Goal: Transaction & Acquisition: Book appointment/travel/reservation

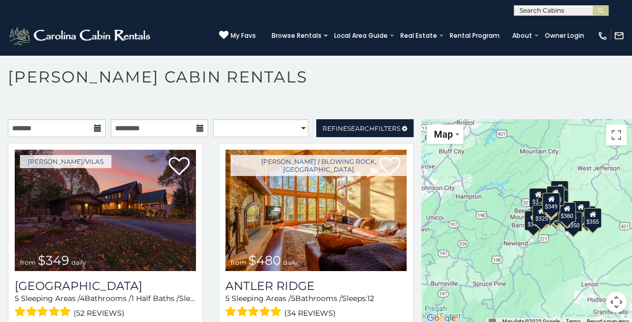
scroll to position [5, 0]
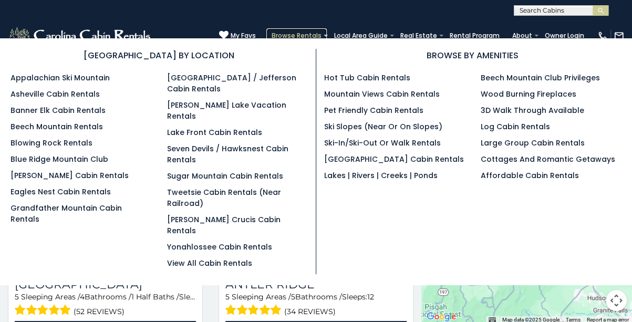
click at [299, 33] on link "Browse Rentals" at bounding box center [296, 35] width 60 height 15
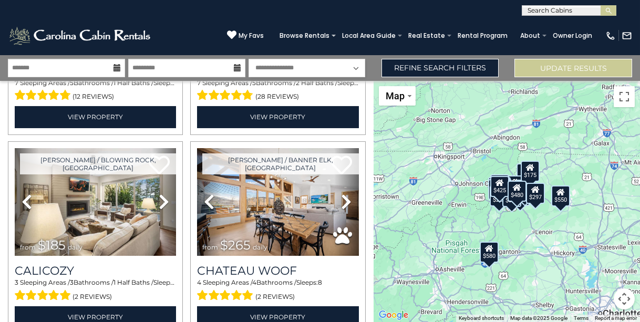
scroll to position [979, 0]
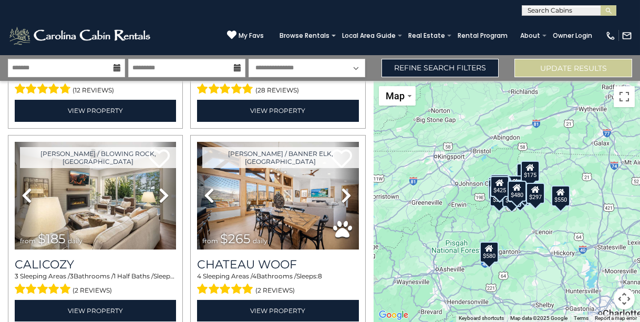
click at [530, 174] on div "$175" at bounding box center [530, 171] width 19 height 21
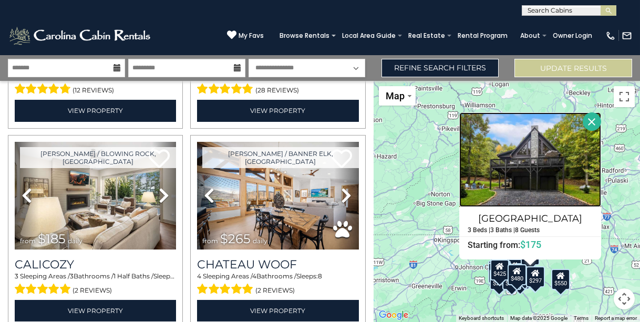
click at [530, 164] on img at bounding box center [530, 159] width 142 height 95
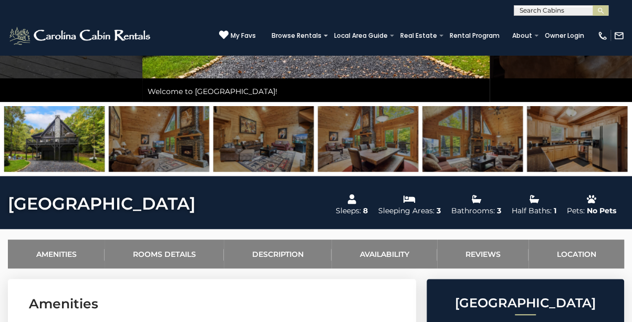
scroll to position [208, 0]
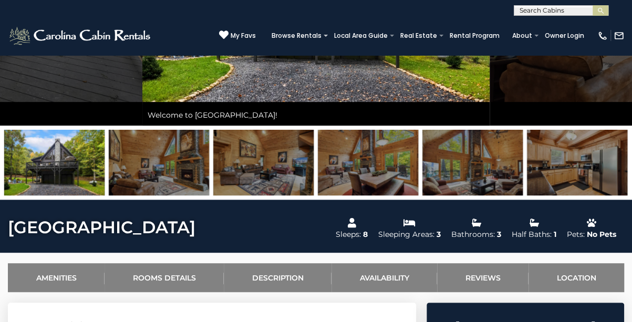
click at [159, 161] on img at bounding box center [159, 163] width 100 height 66
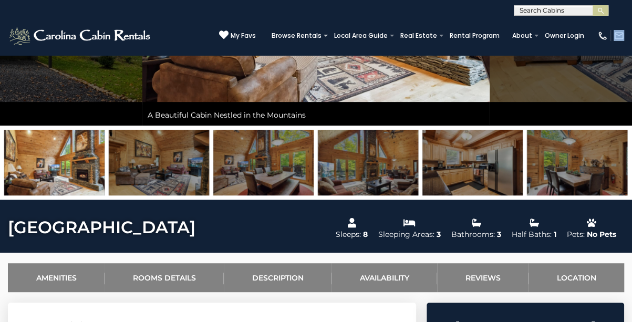
drag, startPoint x: 631, startPoint y: 47, endPoint x: 632, endPoint y: 23, distance: 24.2
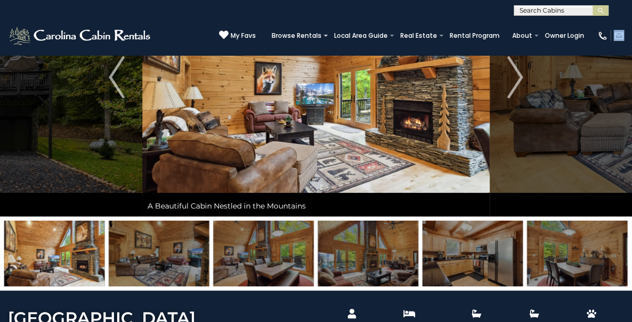
scroll to position [141, 0]
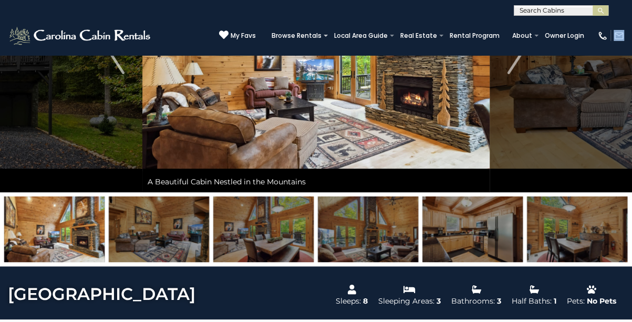
click at [146, 227] on img at bounding box center [159, 229] width 100 height 66
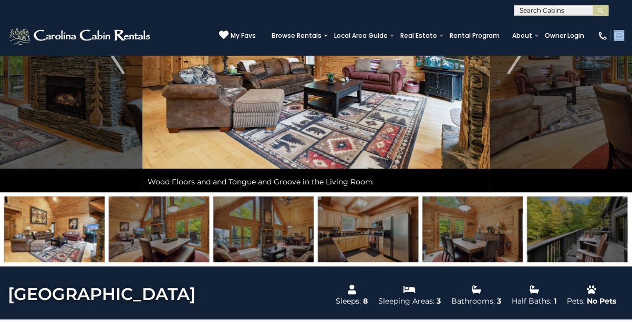
click at [147, 229] on img at bounding box center [159, 229] width 100 height 66
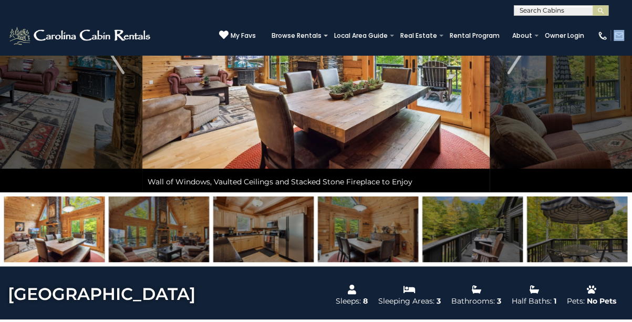
click at [160, 229] on img at bounding box center [159, 229] width 100 height 66
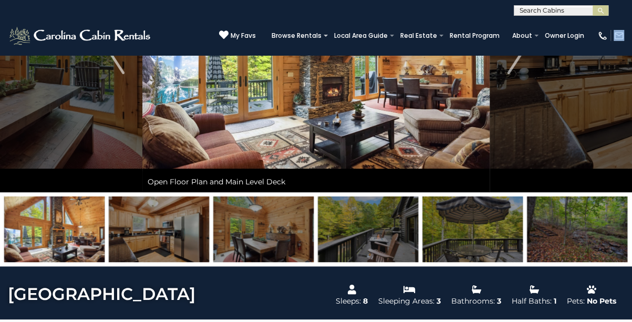
click at [160, 229] on img at bounding box center [159, 229] width 100 height 66
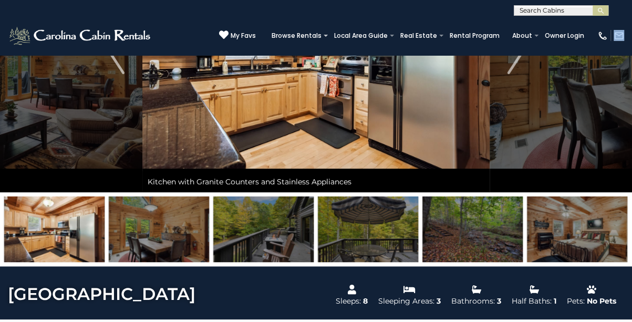
click at [166, 229] on img at bounding box center [159, 229] width 100 height 66
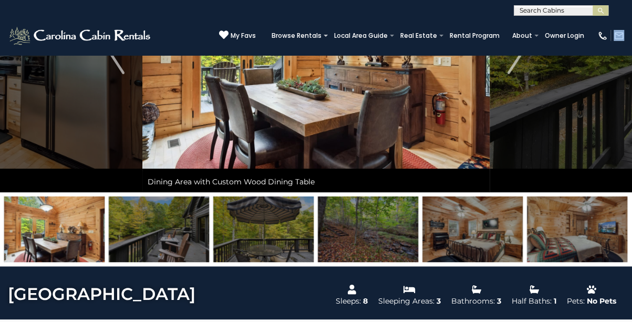
click at [171, 230] on img at bounding box center [159, 229] width 100 height 66
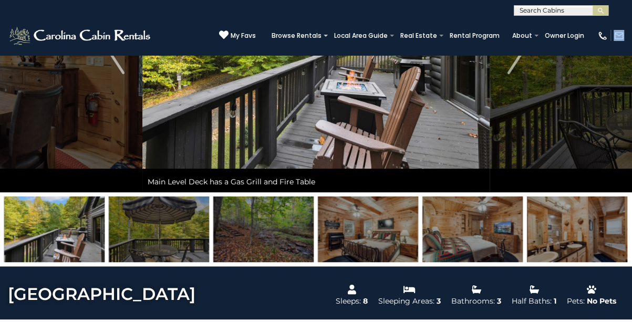
click at [171, 230] on img at bounding box center [159, 229] width 100 height 66
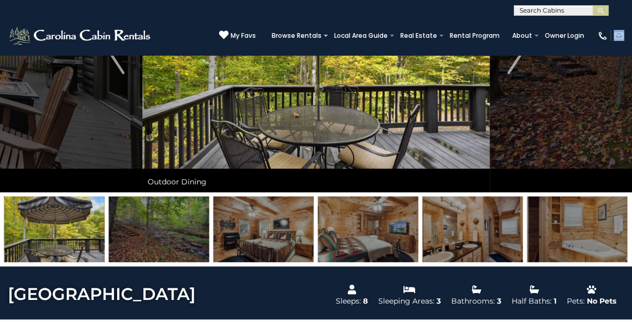
click at [180, 230] on img at bounding box center [159, 229] width 100 height 66
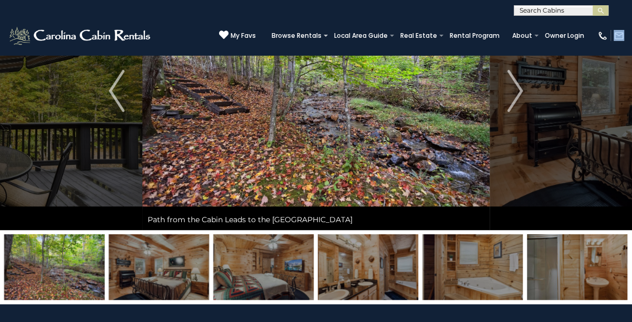
scroll to position [137, 0]
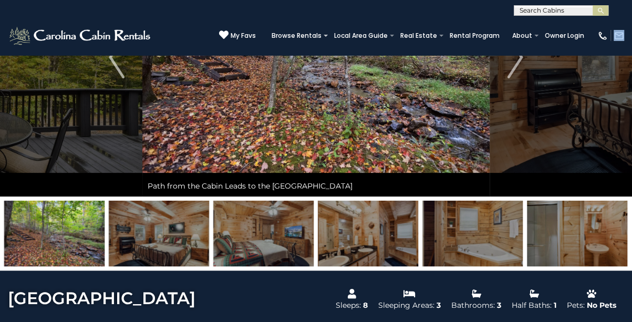
click at [158, 230] on img at bounding box center [159, 234] width 100 height 66
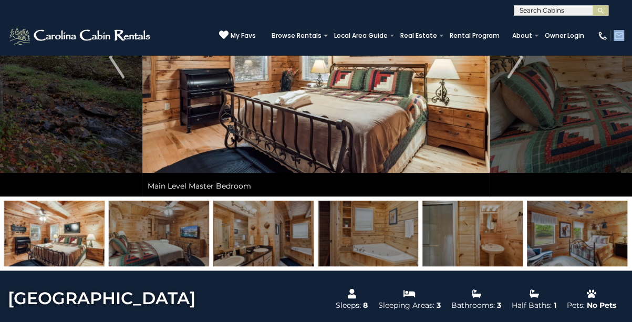
click at [162, 234] on img at bounding box center [159, 234] width 100 height 66
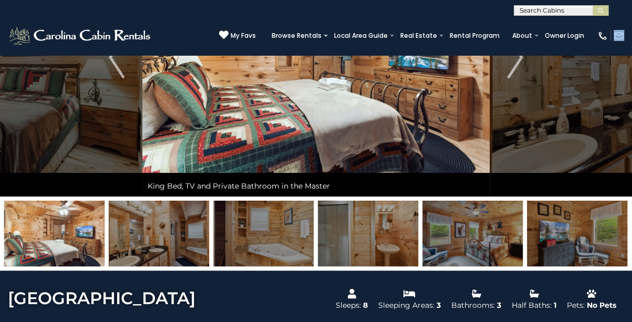
click at [162, 235] on img at bounding box center [159, 234] width 100 height 66
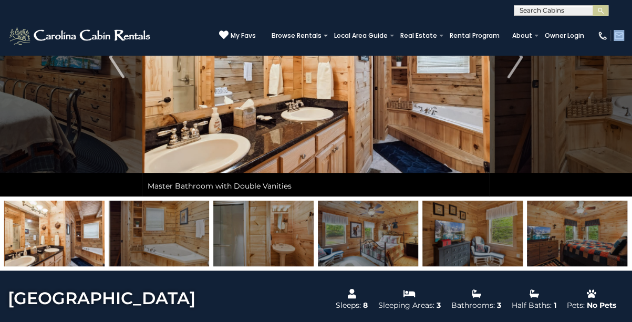
click at [245, 242] on img at bounding box center [263, 234] width 100 height 66
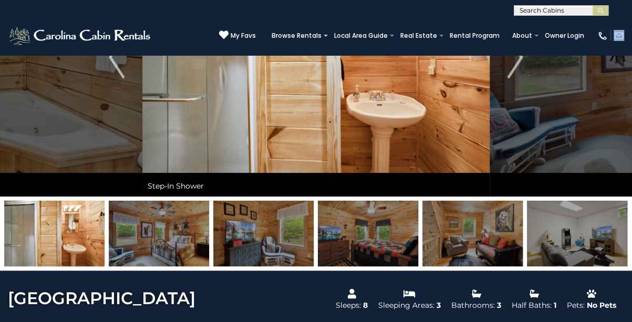
click at [245, 242] on img at bounding box center [263, 234] width 100 height 66
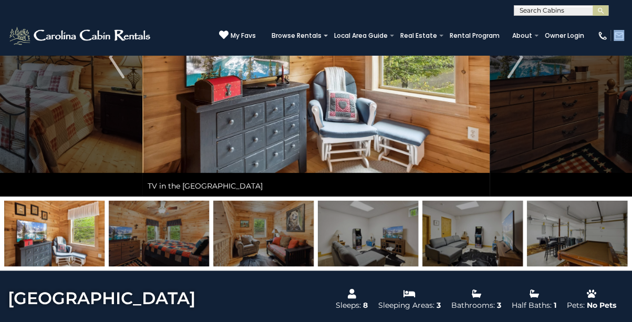
click at [245, 242] on img at bounding box center [263, 234] width 100 height 66
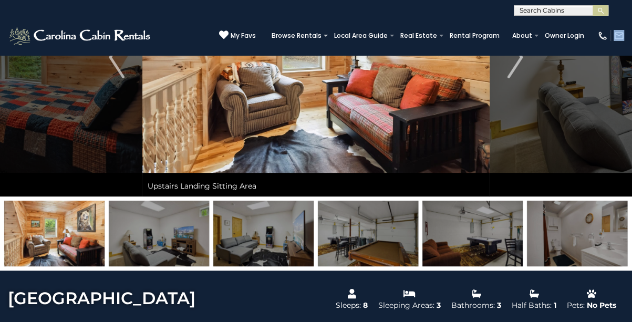
click at [245, 242] on img at bounding box center [263, 234] width 100 height 66
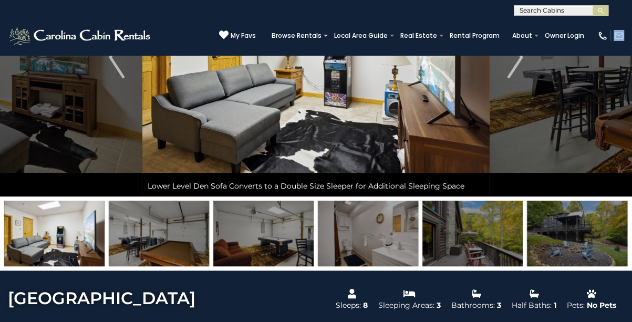
click at [250, 241] on img at bounding box center [263, 234] width 100 height 66
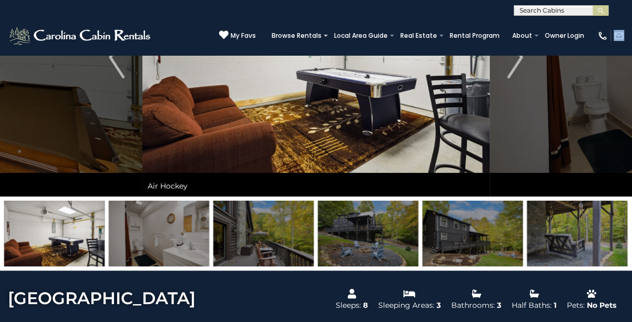
click at [277, 241] on img at bounding box center [263, 234] width 100 height 66
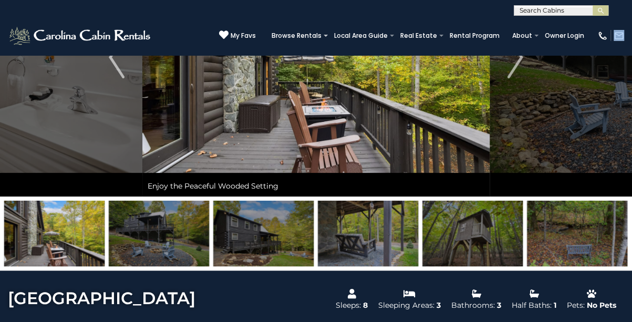
click at [337, 240] on img at bounding box center [368, 234] width 100 height 66
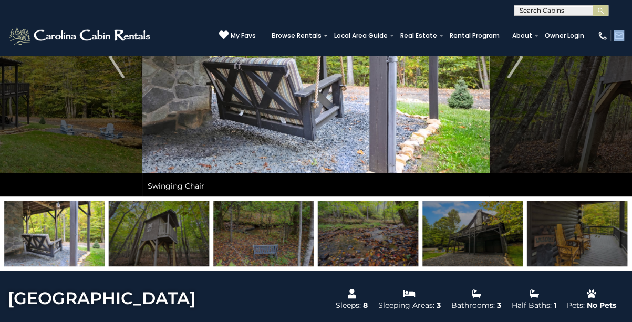
click at [337, 240] on img at bounding box center [368, 234] width 100 height 66
